Goal: Task Accomplishment & Management: Complete application form

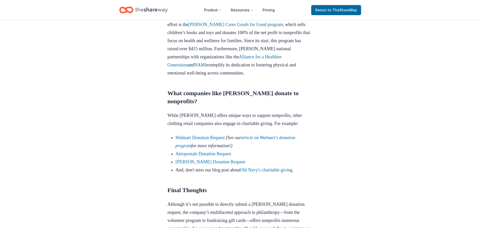
scroll to position [529, 0]
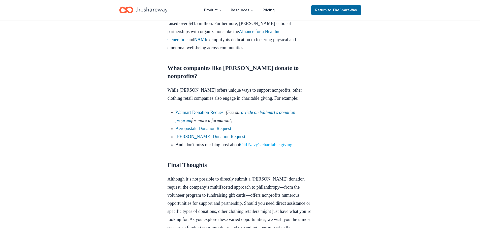
click at [269, 144] on link "Old Navy's charitable giving" at bounding box center [266, 144] width 52 height 5
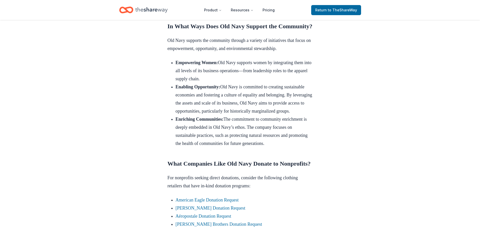
scroll to position [277, 0]
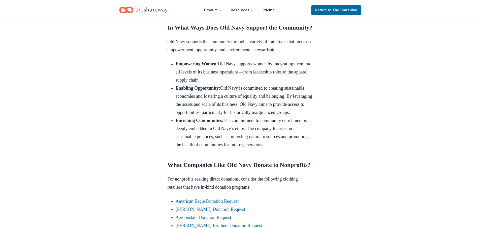
click at [164, 9] on icon "Home" at bounding box center [151, 10] width 32 height 10
click at [353, 10] on span "to TheShareWay" at bounding box center [342, 10] width 29 height 4
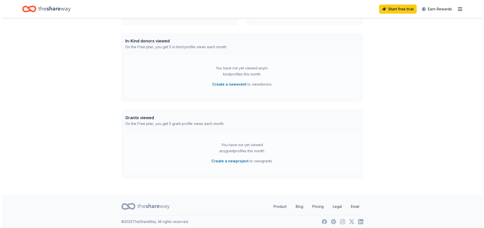
scroll to position [121, 0]
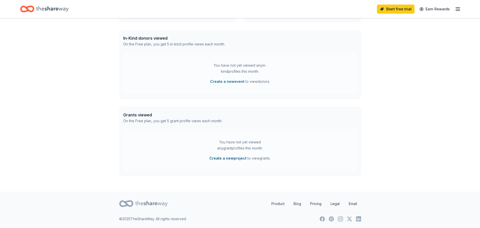
click at [232, 159] on button "Create a new project" at bounding box center [228, 158] width 37 height 6
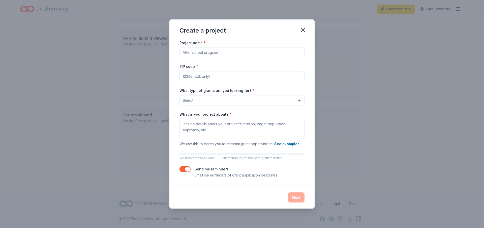
click at [221, 54] on input "Project name *" at bounding box center [242, 52] width 125 height 10
click at [300, 99] on button "Select" at bounding box center [242, 100] width 125 height 11
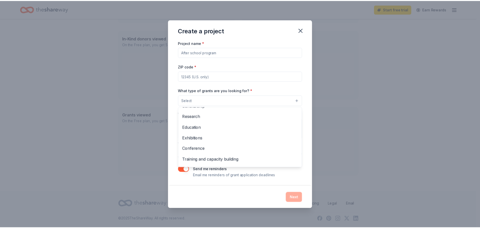
scroll to position [39, 0]
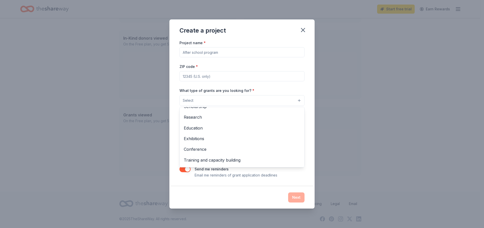
click at [199, 76] on div "Project name * ZIP code * What type of grants are you looking for? * Select Pro…" at bounding box center [242, 109] width 125 height 138
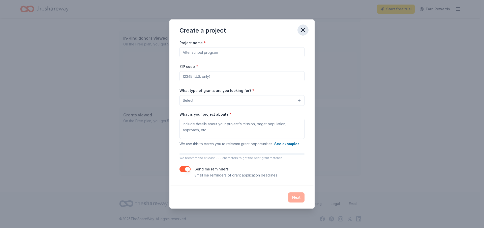
click at [301, 29] on icon "button" at bounding box center [303, 29] width 7 height 7
